Goal: Feedback & Contribution: Submit feedback/report problem

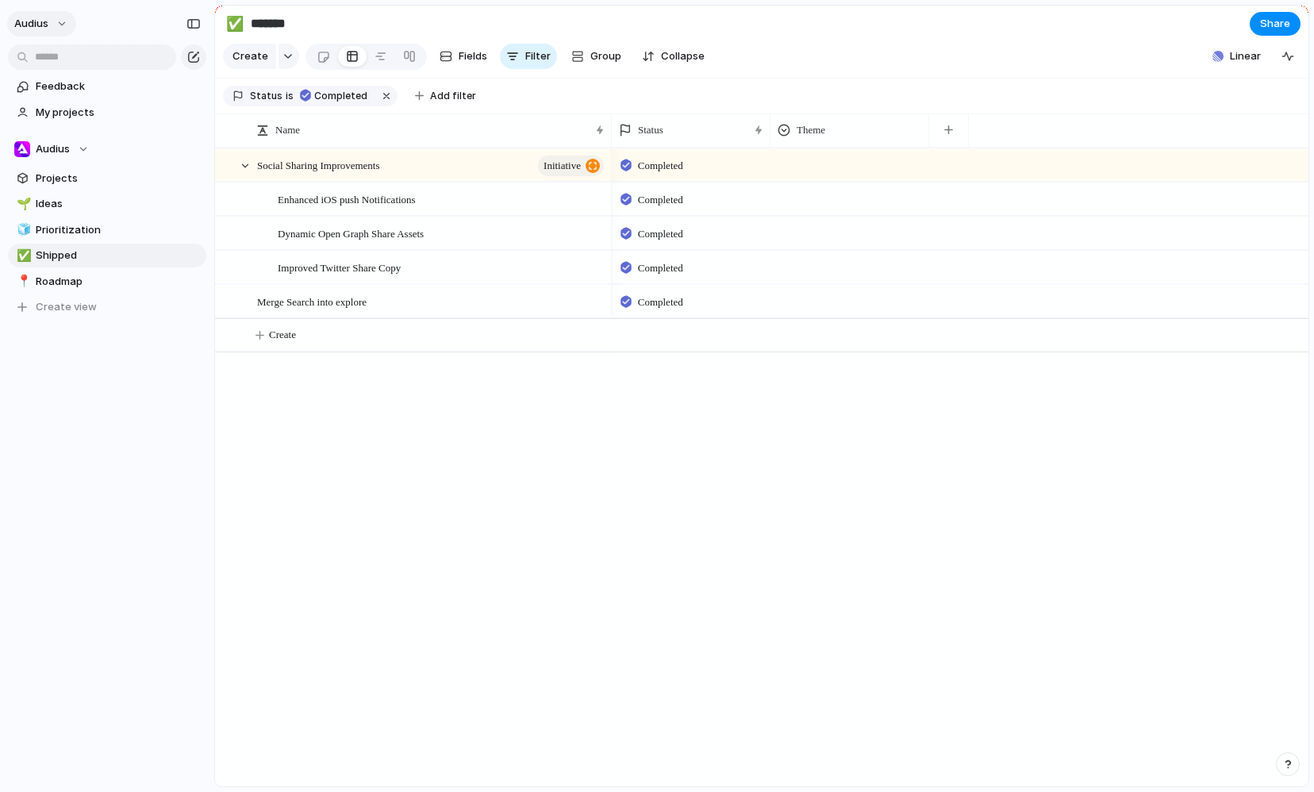
click at [52, 29] on button "Audius" at bounding box center [41, 23] width 69 height 25
click at [409, 470] on div "Settings Invite members Change theme Sign out" at bounding box center [657, 396] width 1314 height 792
click at [62, 15] on button "Audius" at bounding box center [41, 23] width 69 height 25
click at [246, 478] on div "Settings Invite members Change theme Sign out" at bounding box center [657, 396] width 1314 height 792
click at [98, 93] on span "Feedback" at bounding box center [118, 87] width 165 height 16
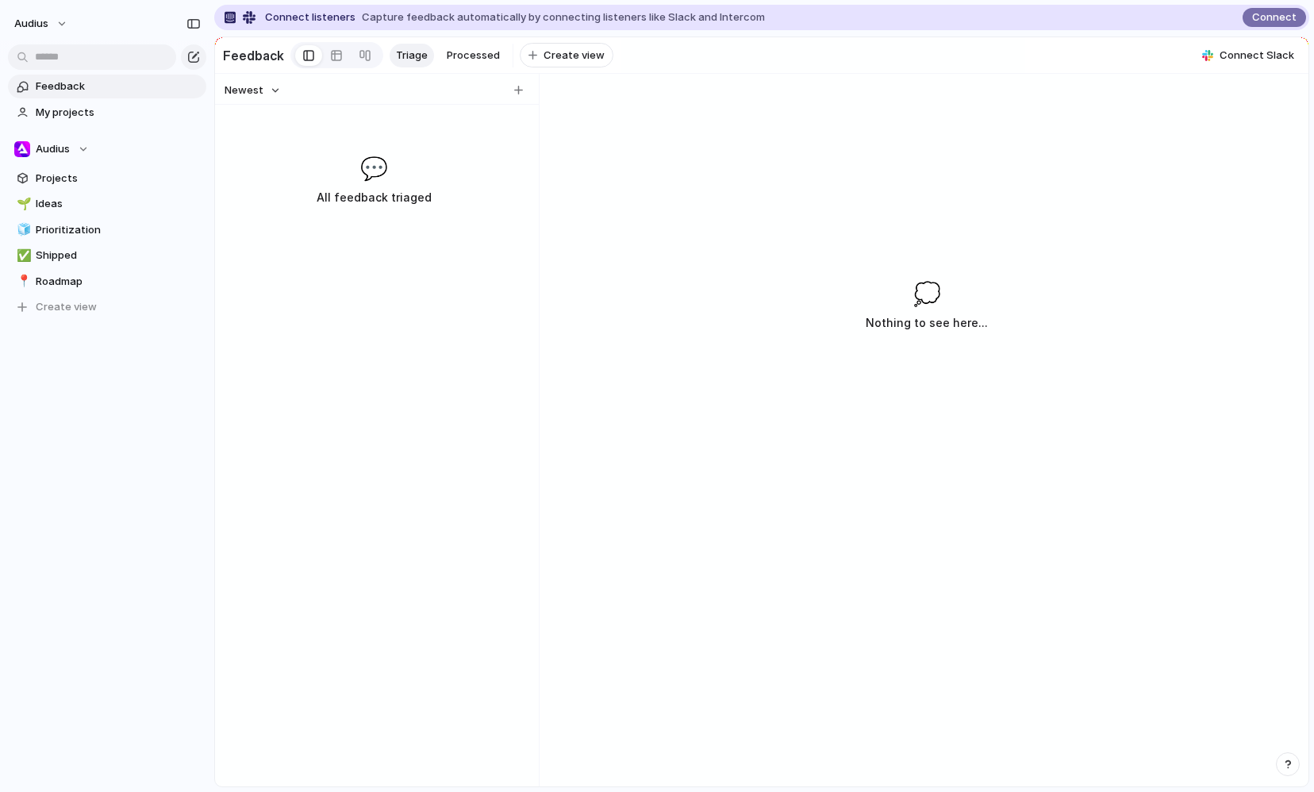
click at [48, 90] on span "Feedback" at bounding box center [118, 87] width 165 height 16
click at [321, 21] on span "Connect listeners" at bounding box center [310, 18] width 90 height 16
click at [188, 27] on div "button" at bounding box center [193, 23] width 14 height 11
